Goal: Information Seeking & Learning: Check status

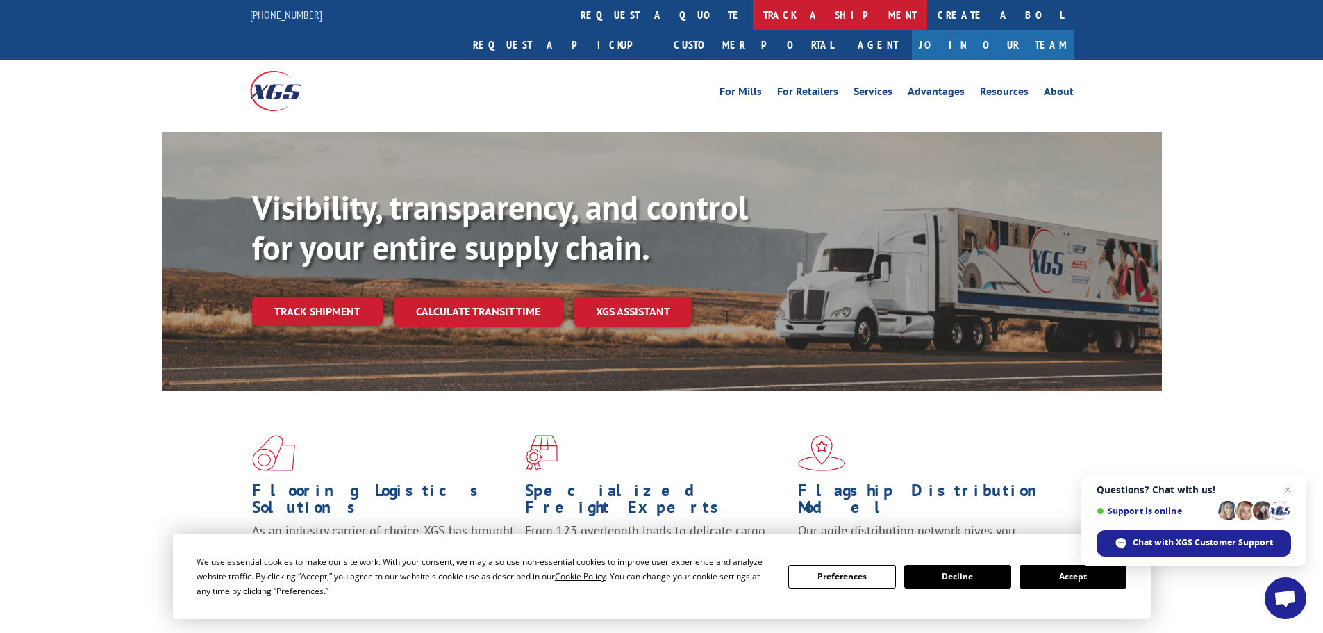
click at [753, 15] on link "track a shipment" at bounding box center [840, 15] width 174 height 30
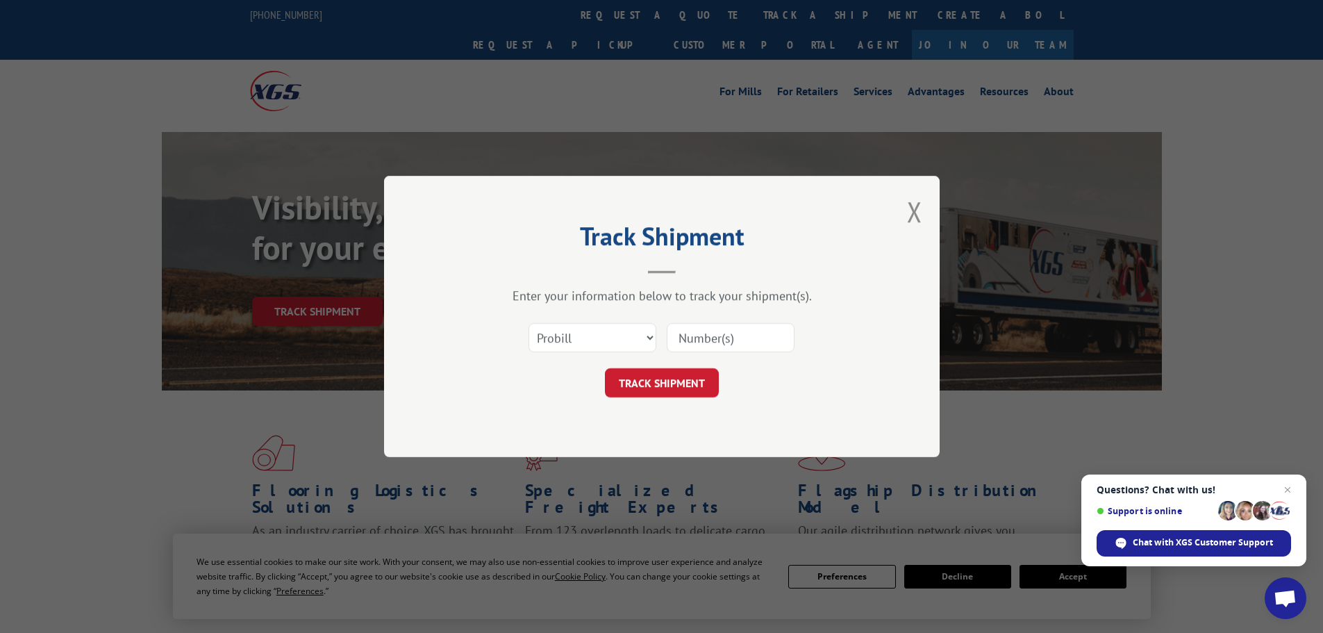
click at [590, 353] on div "Select category... Probill BOL PO" at bounding box center [592, 338] width 126 height 32
click at [588, 347] on select "Select category... Probill BOL PO" at bounding box center [593, 337] width 128 height 29
select select "bol"
click at [529, 323] on select "Select category... Probill BOL PO" at bounding box center [593, 337] width 128 height 29
click at [716, 347] on input at bounding box center [731, 337] width 128 height 29
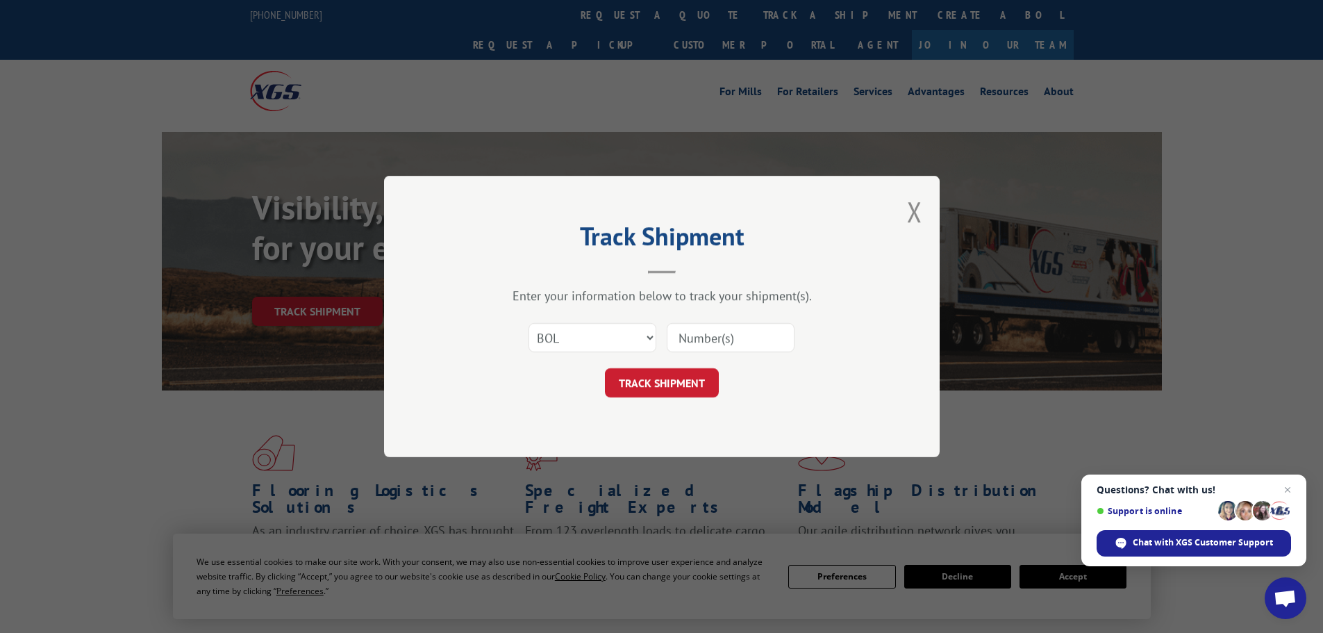
paste input "6046423"
type input "6046423"
click at [675, 384] on button "TRACK SHIPMENT" at bounding box center [662, 382] width 114 height 29
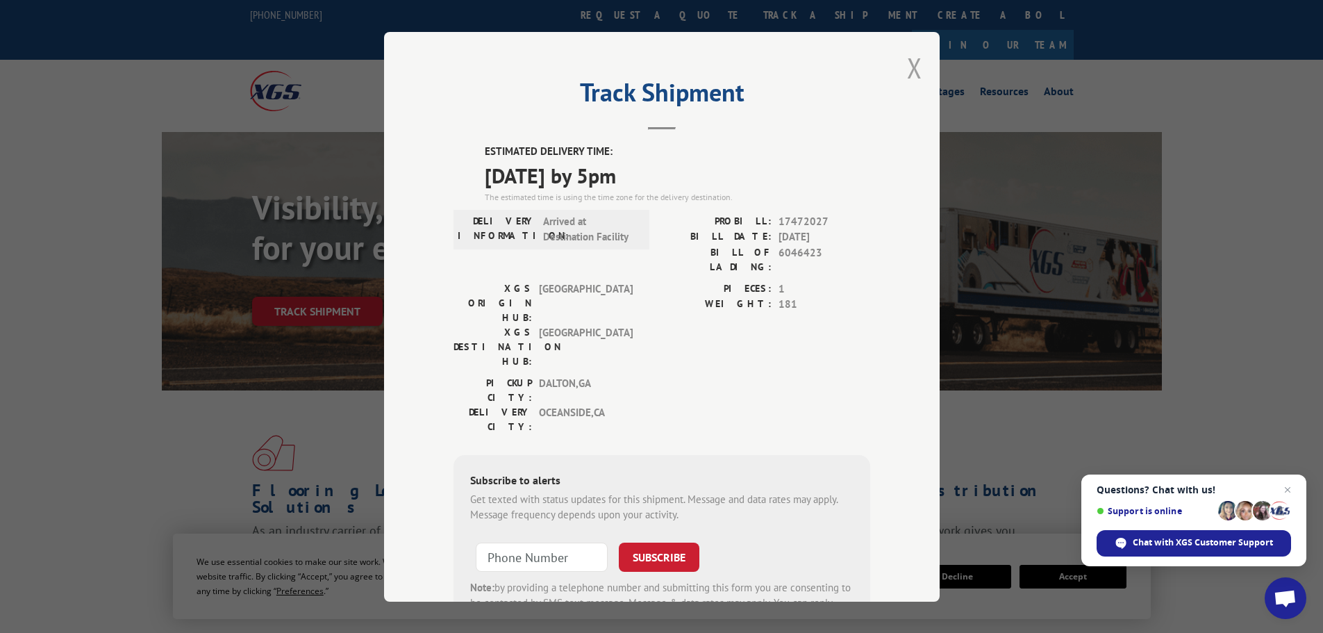
click at [910, 50] on button "Close modal" at bounding box center [914, 67] width 15 height 37
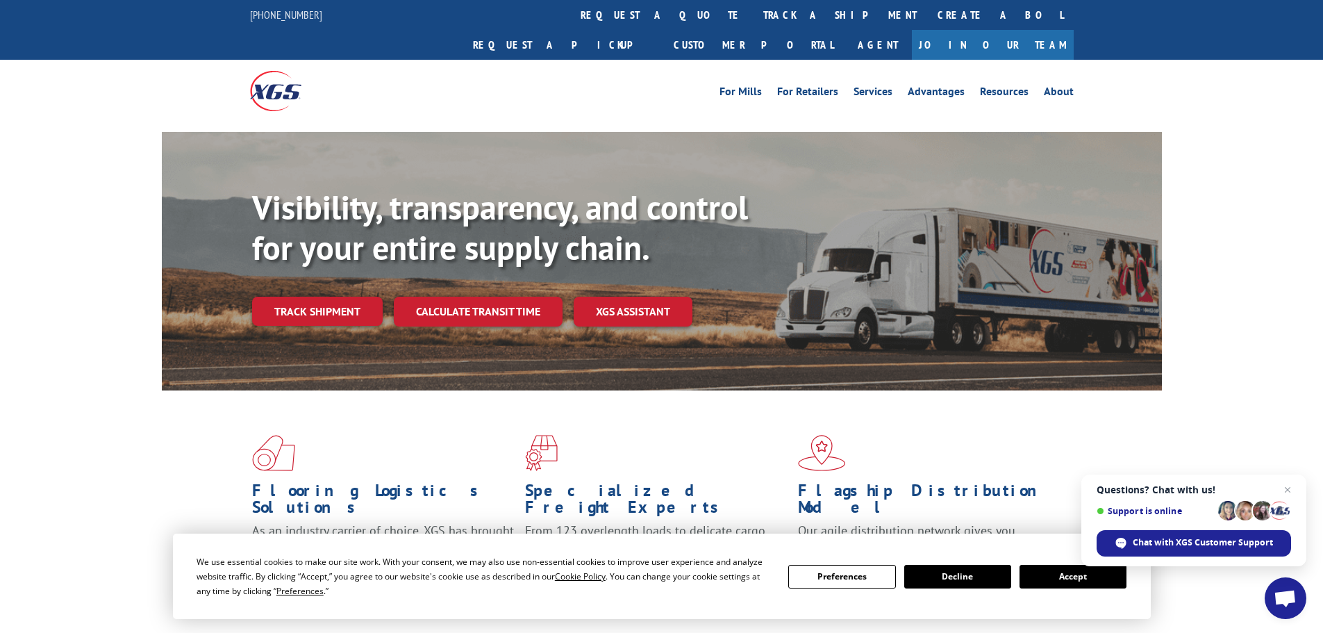
click at [753, 27] on link "track a shipment" at bounding box center [840, 15] width 174 height 30
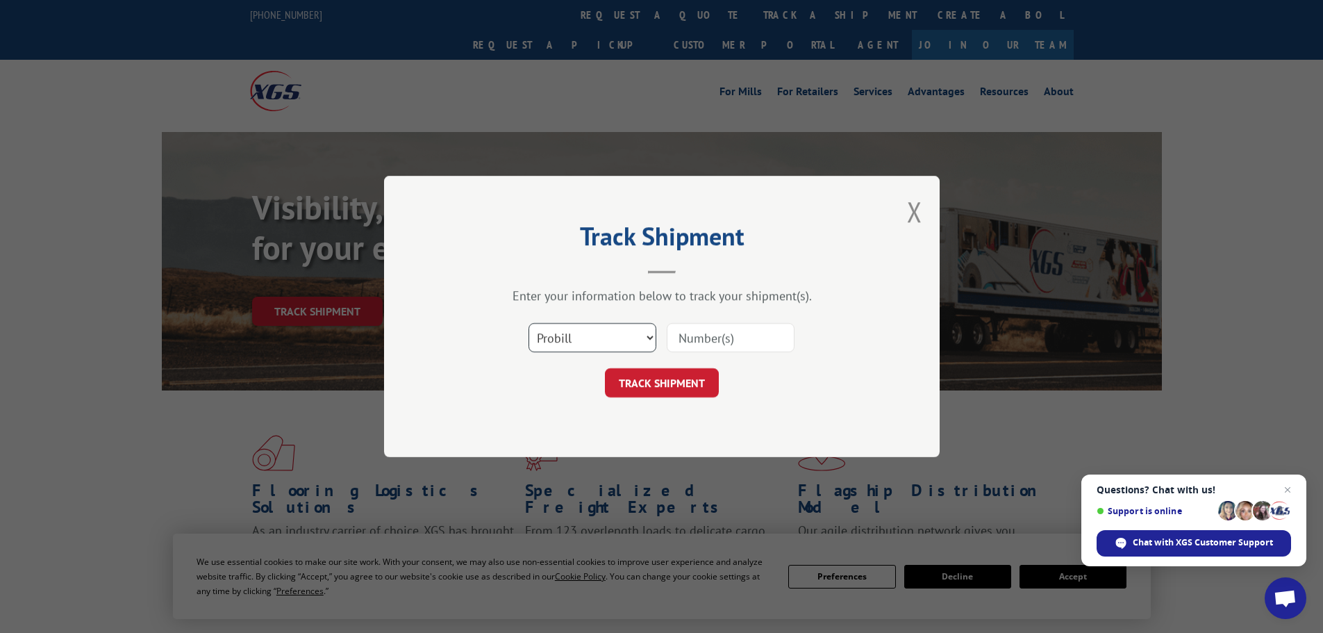
click at [597, 337] on select "Select category... Probill BOL PO" at bounding box center [593, 337] width 128 height 29
select select "bol"
click at [529, 323] on select "Select category... Probill BOL PO" at bounding box center [593, 337] width 128 height 29
click at [693, 349] on input at bounding box center [731, 337] width 128 height 29
paste input "5980800"
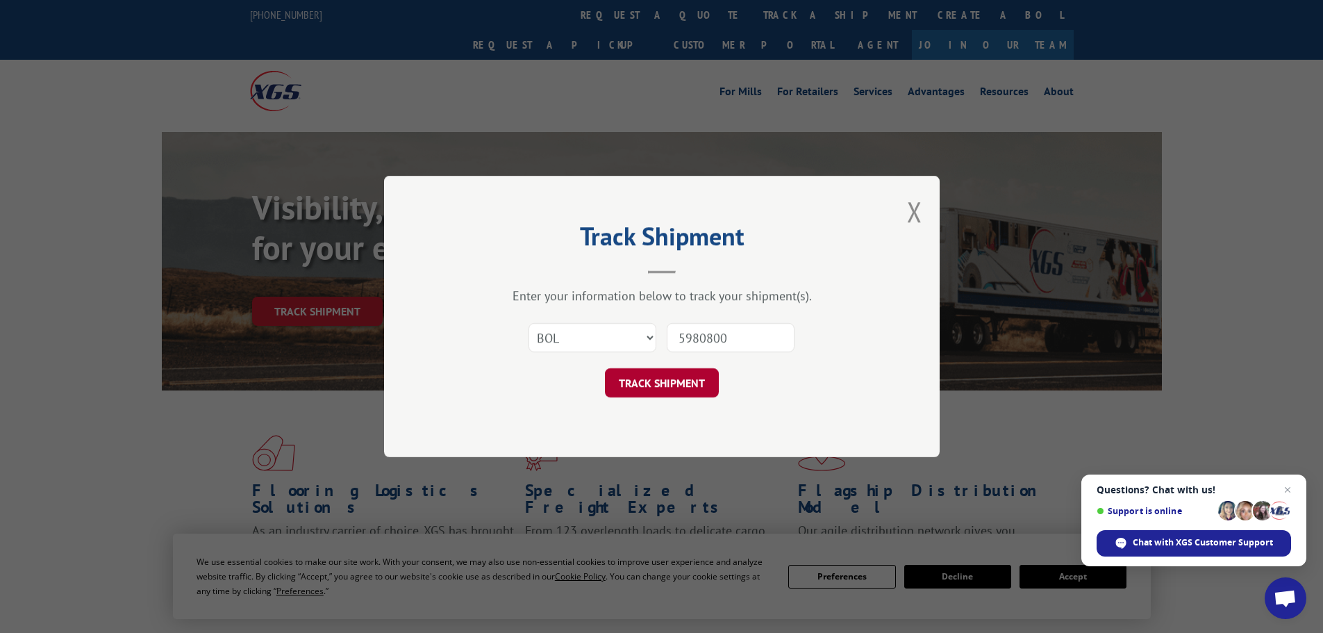
type input "5980800"
click at [689, 386] on button "TRACK SHIPMENT" at bounding box center [662, 382] width 114 height 29
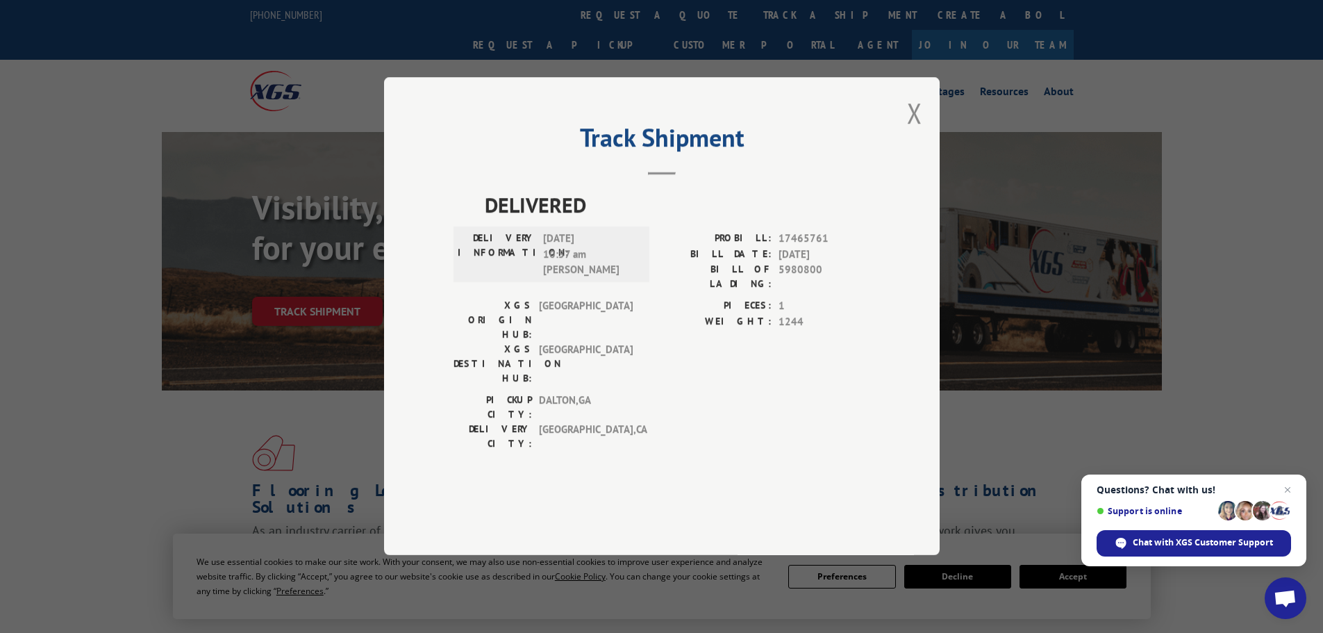
click at [893, 154] on div "Track Shipment DELIVERED DELIVERY INFORMATION: [DATE] 10:57 am [PERSON_NAME] PR…" at bounding box center [662, 316] width 556 height 478
click at [908, 131] on button "Close modal" at bounding box center [914, 112] width 15 height 37
